Goal: Task Accomplishment & Management: Manage account settings

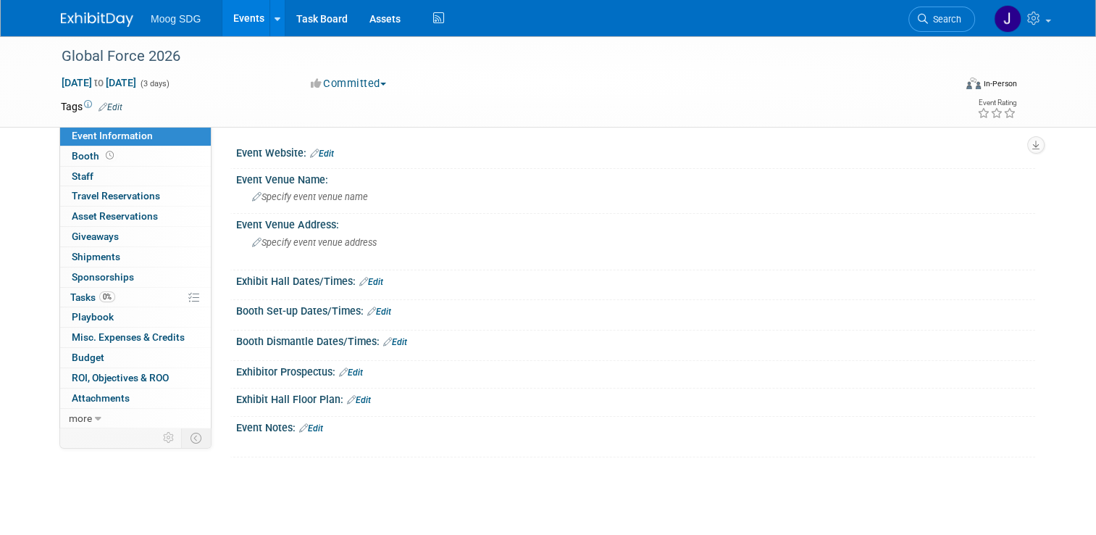
click at [246, 19] on link "Events" at bounding box center [248, 18] width 53 height 36
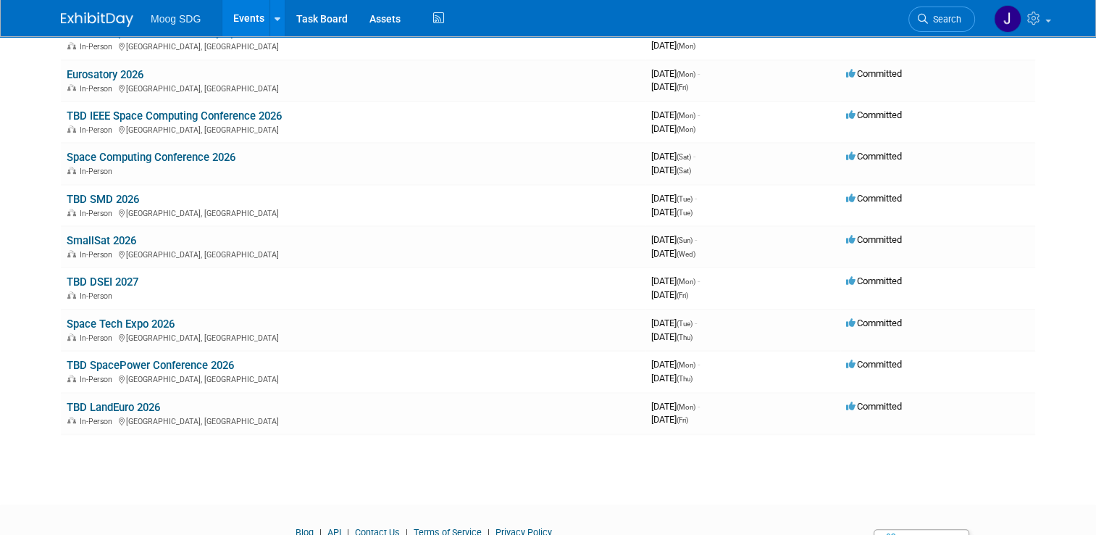
scroll to position [614, 0]
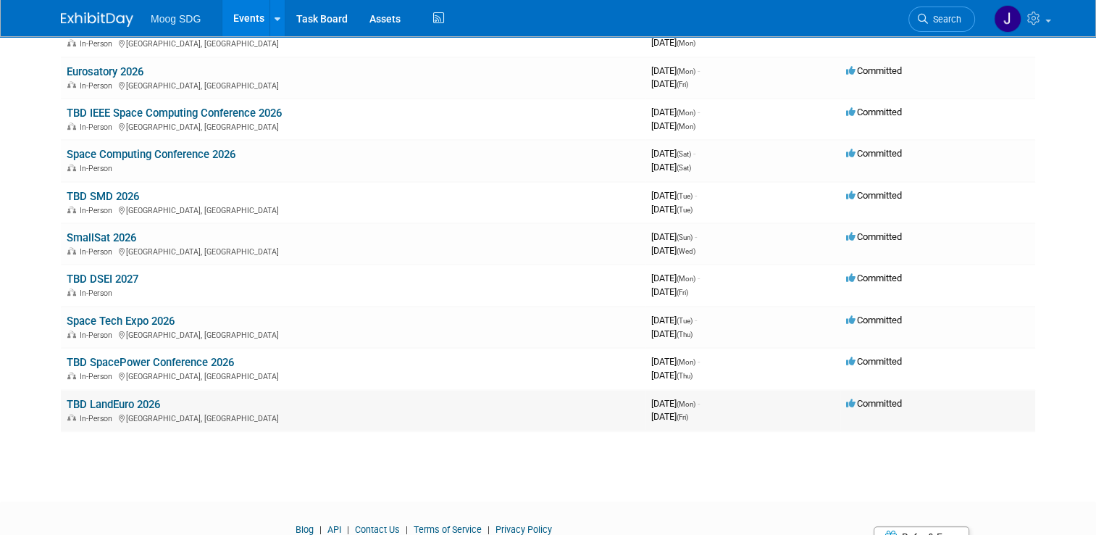
click at [135, 398] on link "TBD LandEuro 2026" at bounding box center [113, 404] width 93 height 13
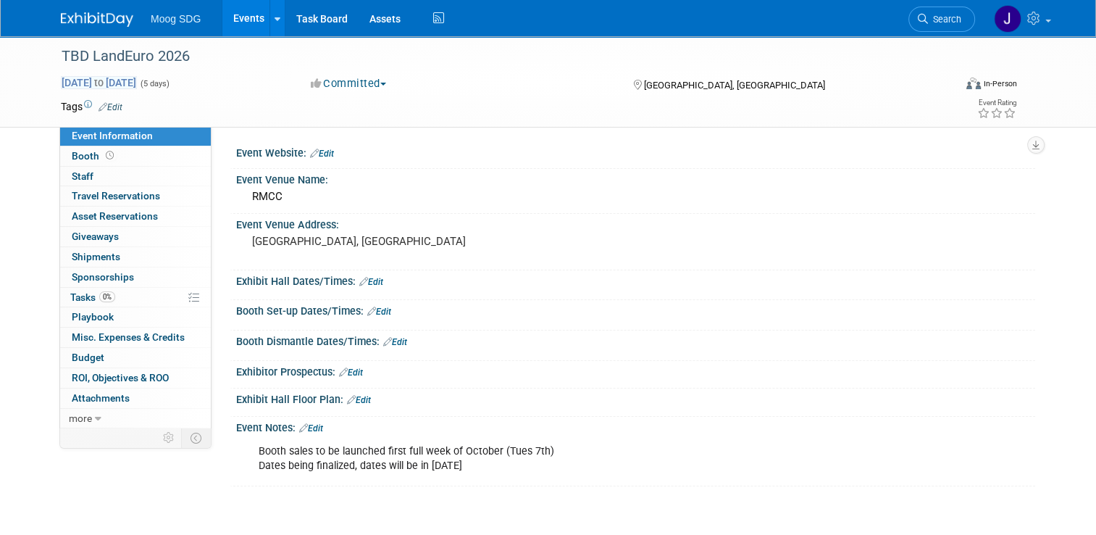
click at [74, 80] on span "Dec 14, 2026 to Dec 18, 2026" at bounding box center [99, 82] width 76 height 13
select select "11"
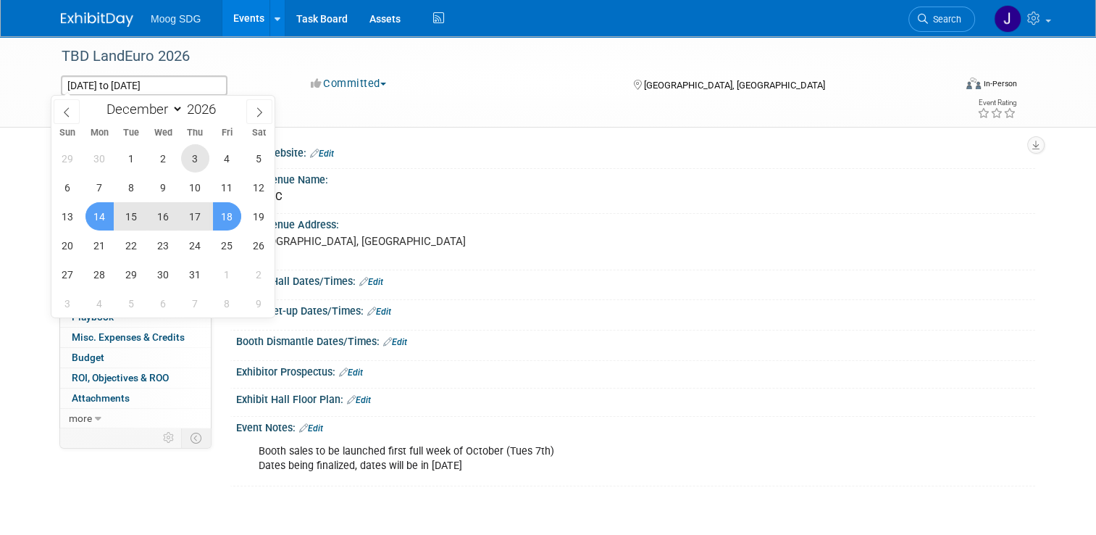
click at [191, 154] on span "3" at bounding box center [195, 158] width 28 height 28
type input "Dec 3, 2026"
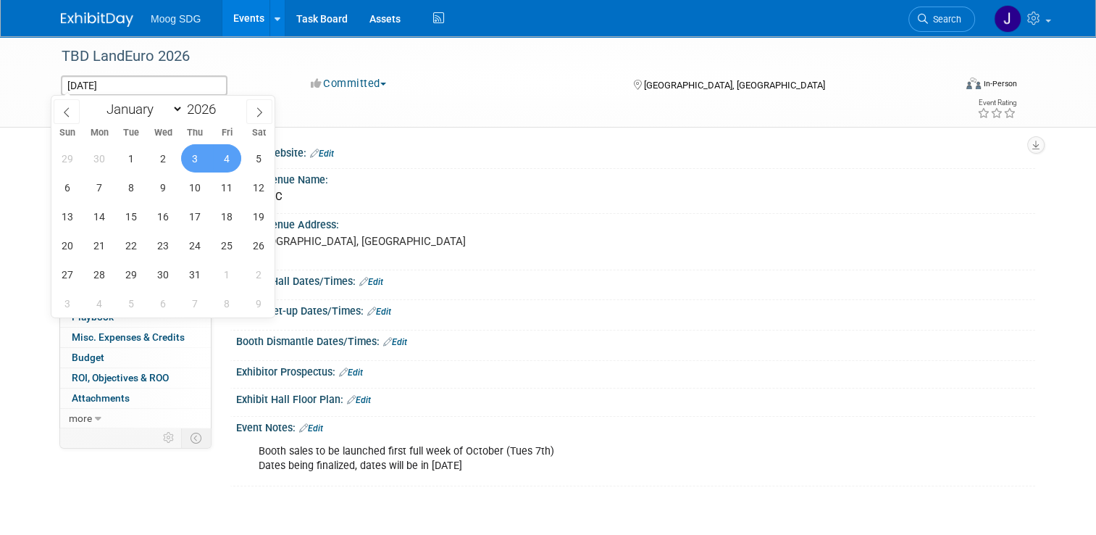
click at [224, 158] on span "4" at bounding box center [227, 158] width 28 height 28
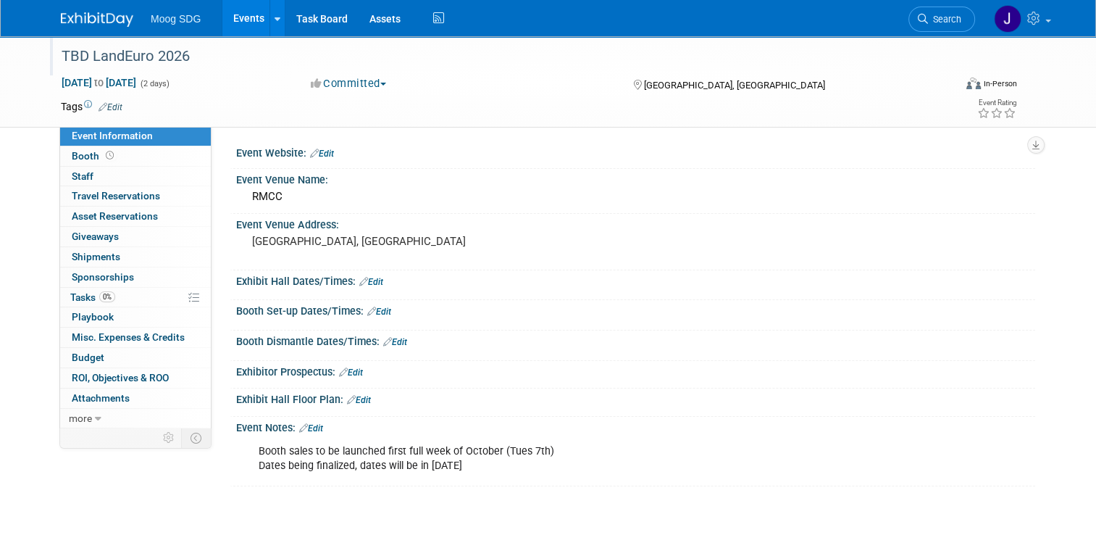
click at [107, 54] on div "TBD LandEuro 2026" at bounding box center [495, 56] width 879 height 26
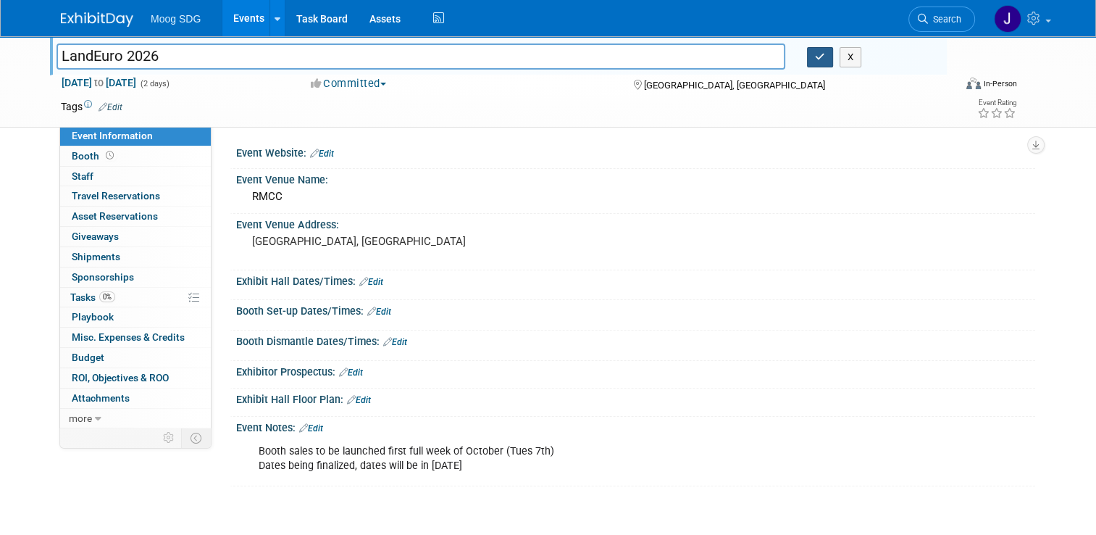
type input "LandEuro 2026"
click at [817, 51] on button "button" at bounding box center [820, 57] width 26 height 20
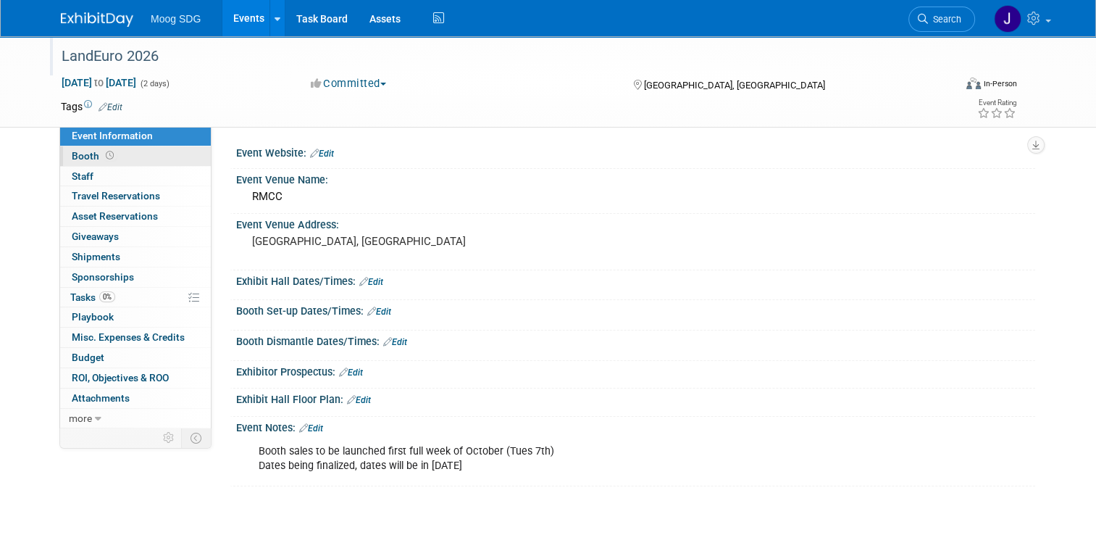
click at [133, 156] on link "Booth" at bounding box center [135, 156] width 151 height 20
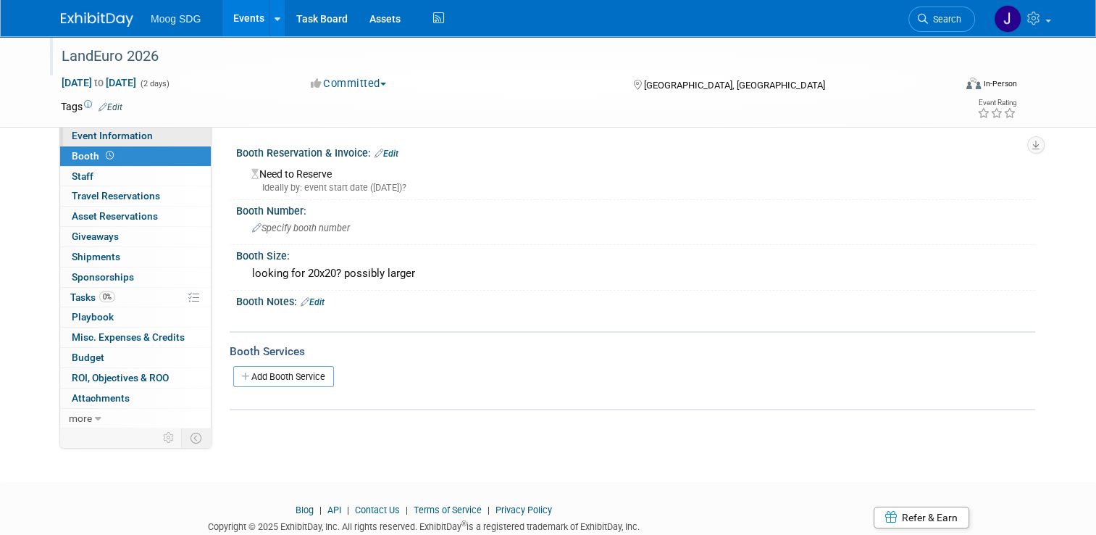
click at [142, 136] on link "Event Information" at bounding box center [135, 136] width 151 height 20
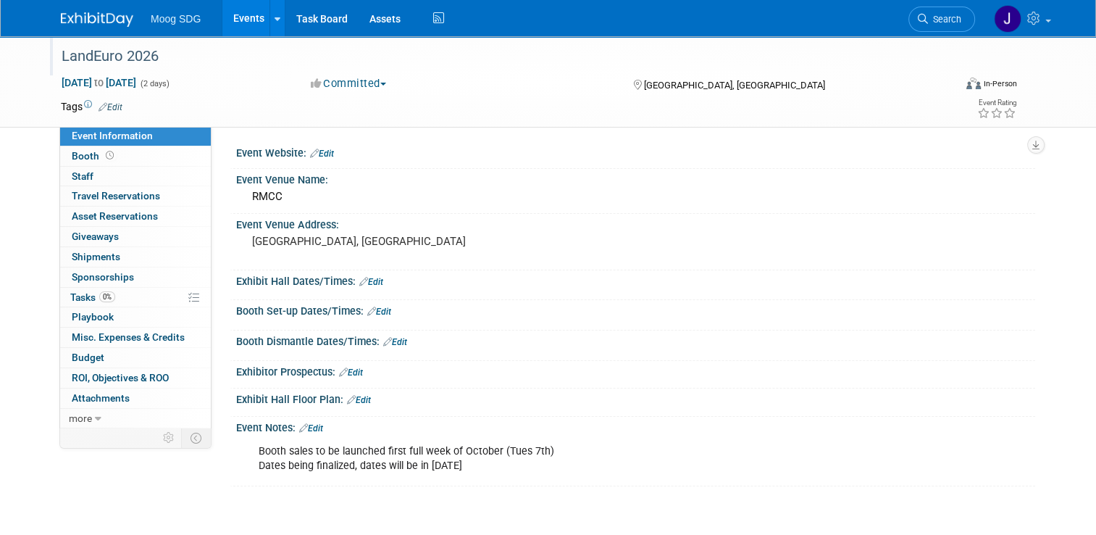
click at [239, 17] on link "Events" at bounding box center [248, 18] width 53 height 36
